Goal: Check status: Check status

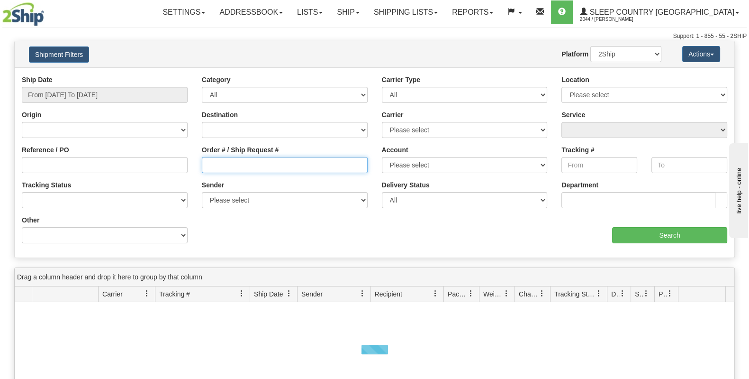
click at [220, 164] on input "Order # / Ship Request #" at bounding box center [285, 165] width 166 height 16
paste input "9000I047745"
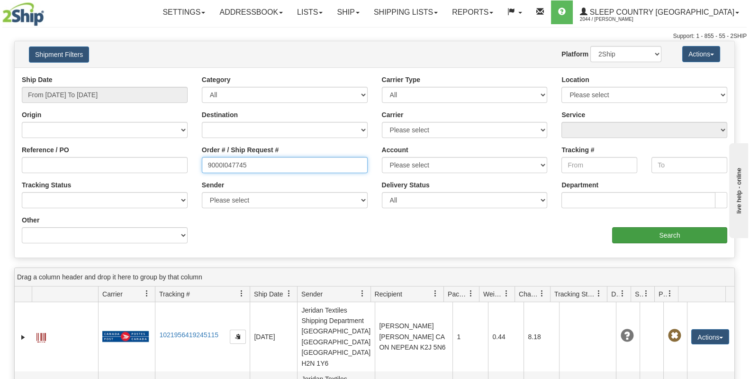
type input "9000I047745"
click at [637, 231] on input "Search" at bounding box center [669, 235] width 115 height 16
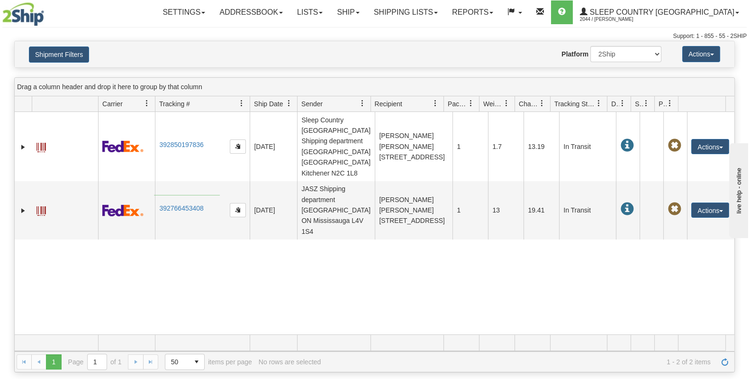
drag, startPoint x: 220, startPoint y: 195, endPoint x: 154, endPoint y: 195, distance: 65.9
click at [154, 195] on tr "31552226 2044 392766453408 [DATE] [DATE] 02:24:48 PM JASZ Shipping department […" at bounding box center [375, 210] width 720 height 58
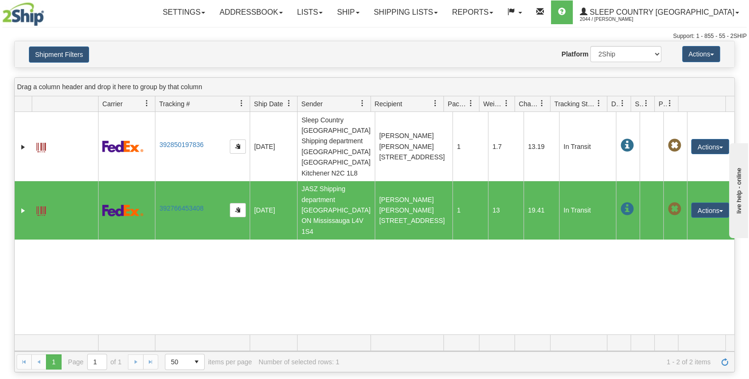
click at [187, 235] on div "31552227 2044 392850197836 [DATE] [DATE] 10:17:06 AM Sleep Country [GEOGRAPHIC_…" at bounding box center [375, 223] width 720 height 222
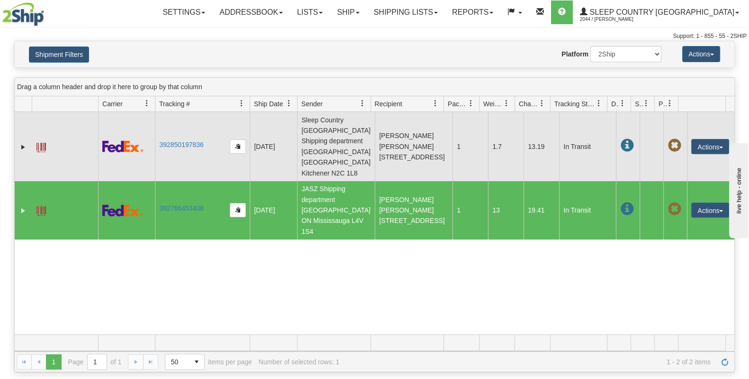
click at [214, 147] on td "392850197836" at bounding box center [202, 146] width 95 height 69
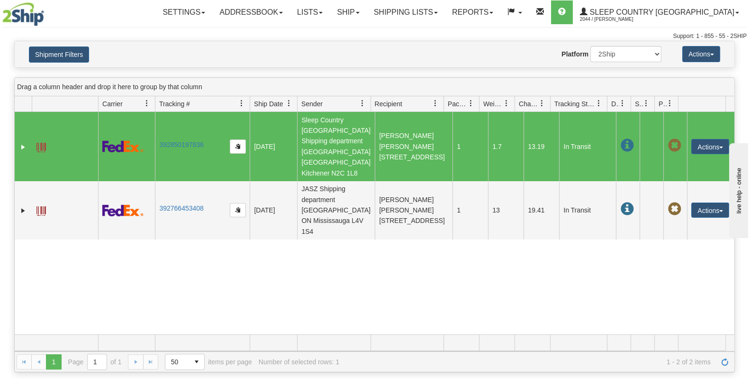
click at [215, 148] on td "392850197836" at bounding box center [202, 146] width 95 height 69
click at [201, 142] on td "392850197836" at bounding box center [202, 146] width 95 height 69
click at [201, 141] on link "392850197836" at bounding box center [181, 145] width 44 height 8
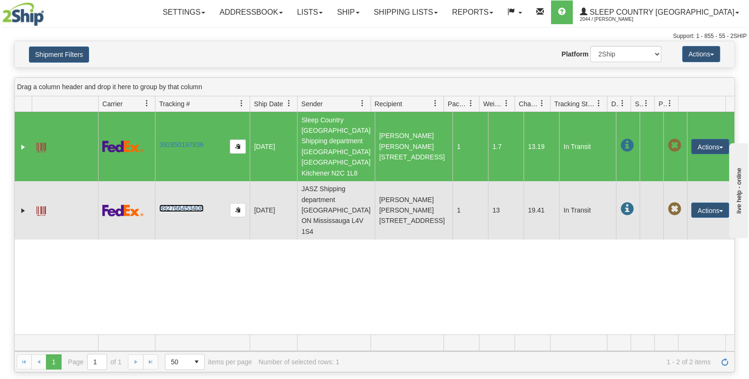
click at [195, 204] on link "392766453408" at bounding box center [181, 208] width 44 height 8
